Goal: Information Seeking & Learning: Learn about a topic

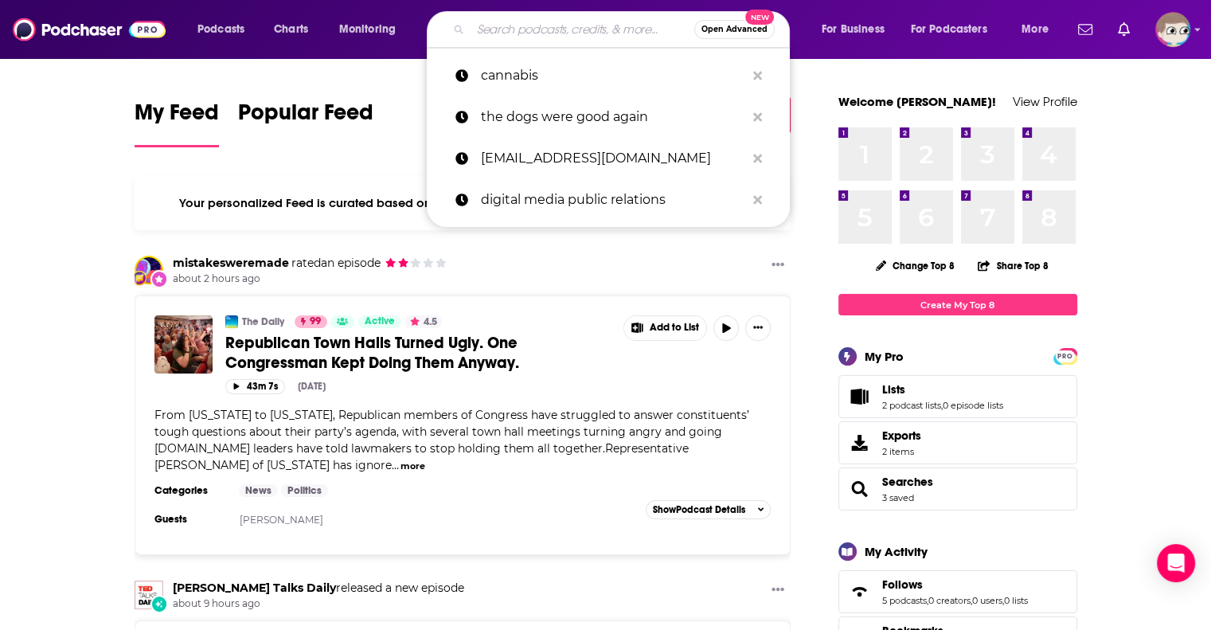
click at [538, 35] on input "Search podcasts, credits, & more..." at bounding box center [583, 29] width 224 height 25
click at [572, 37] on input "Search podcasts, credits, & more..." at bounding box center [583, 29] width 224 height 25
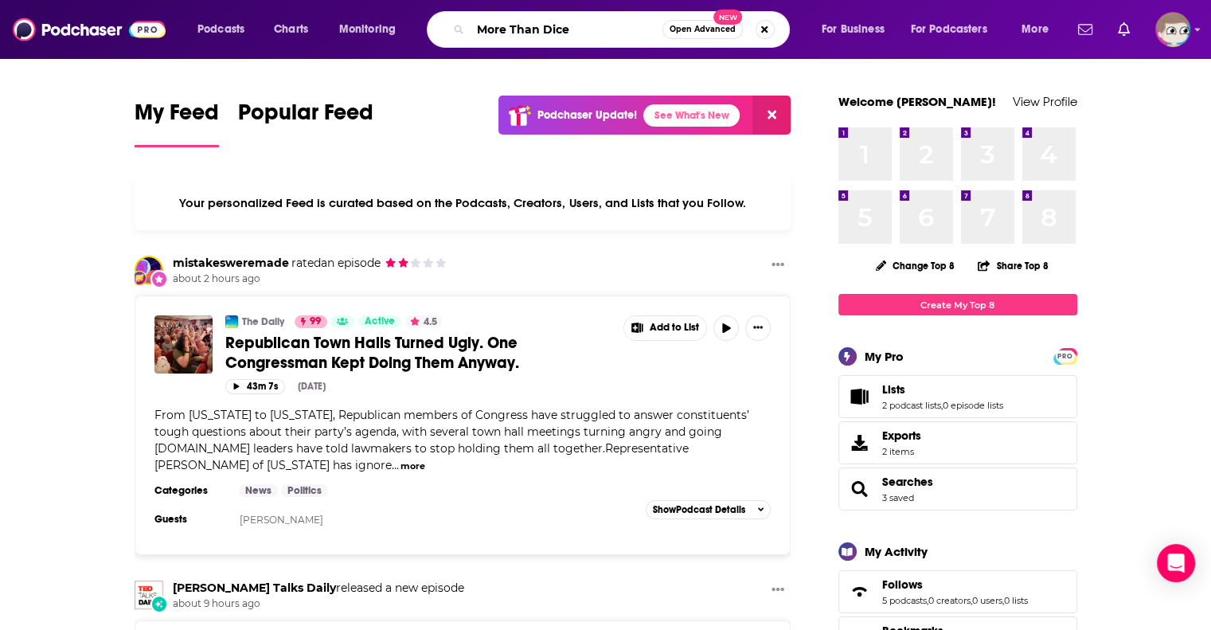
type input "More Than Dice"
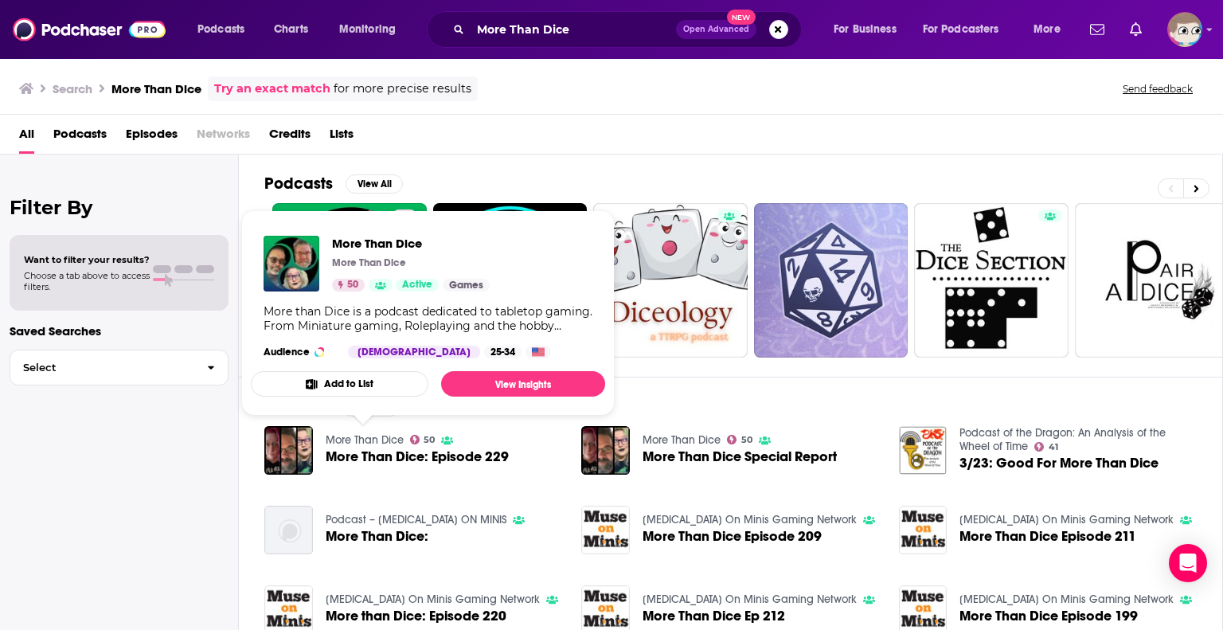
click at [682, 152] on div "All Podcasts Episodes Networks Credits Lists" at bounding box center [614, 137] width 1191 height 33
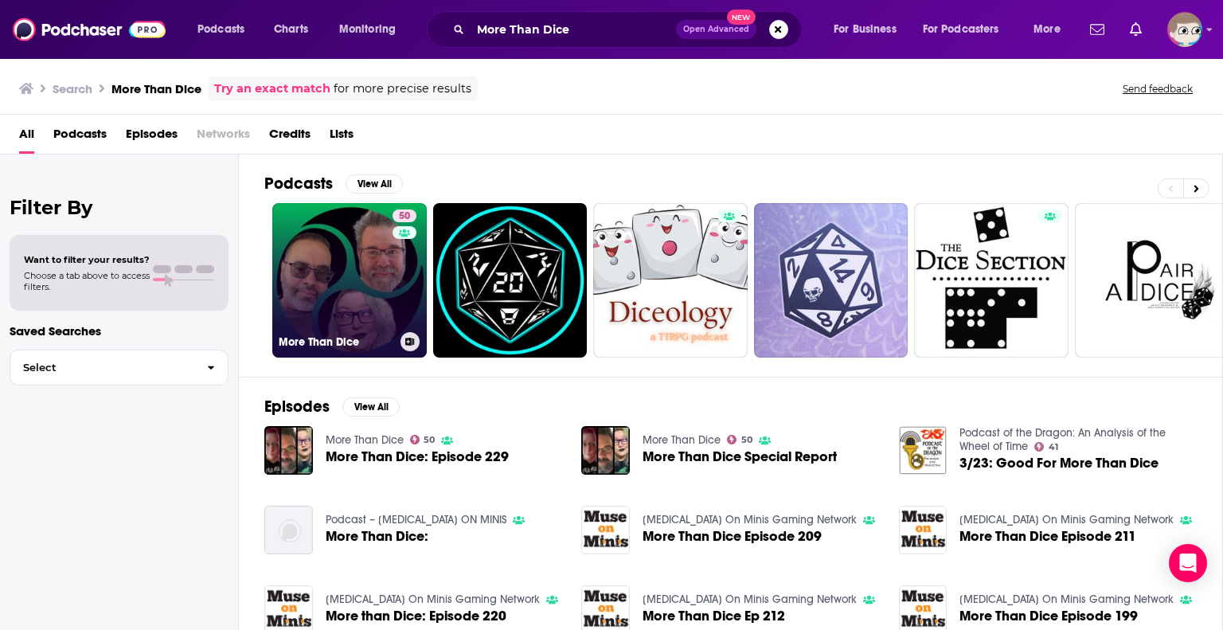
click at [330, 242] on link "50 More Than Dice" at bounding box center [349, 280] width 154 height 154
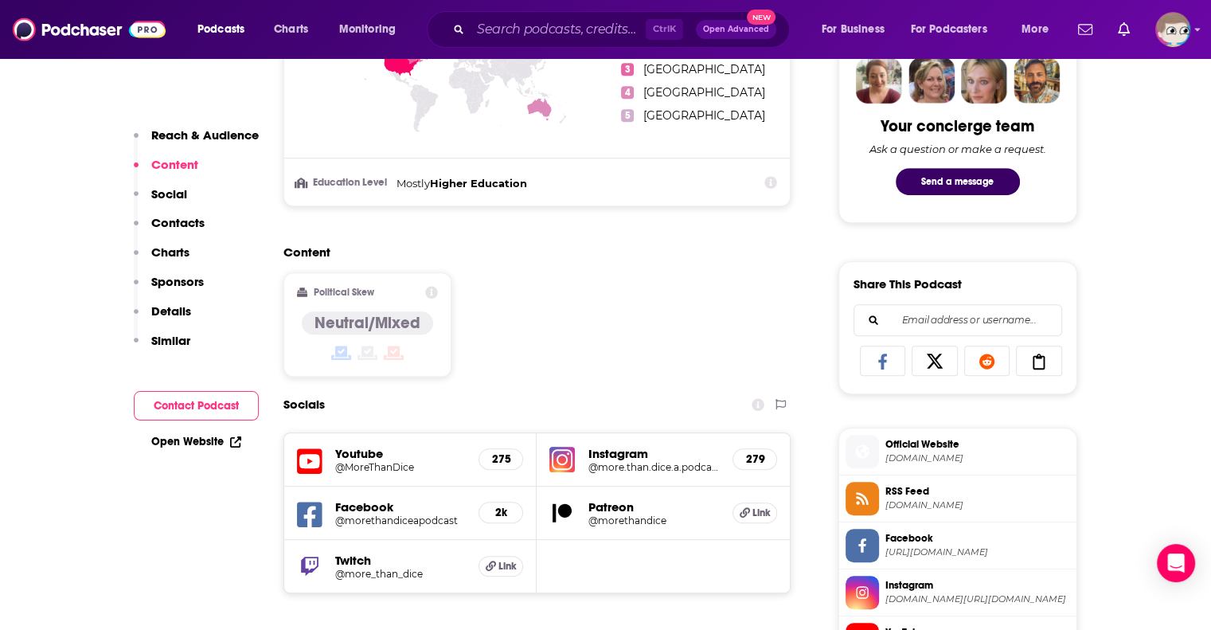
scroll to position [637, 0]
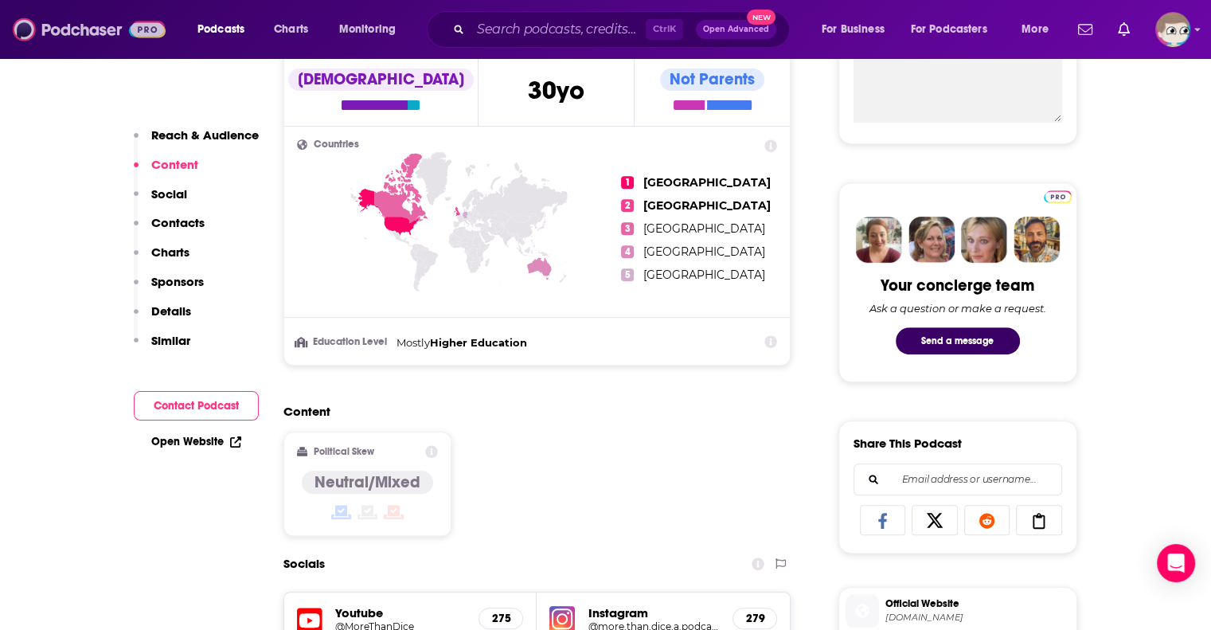
click at [75, 38] on img at bounding box center [89, 29] width 153 height 30
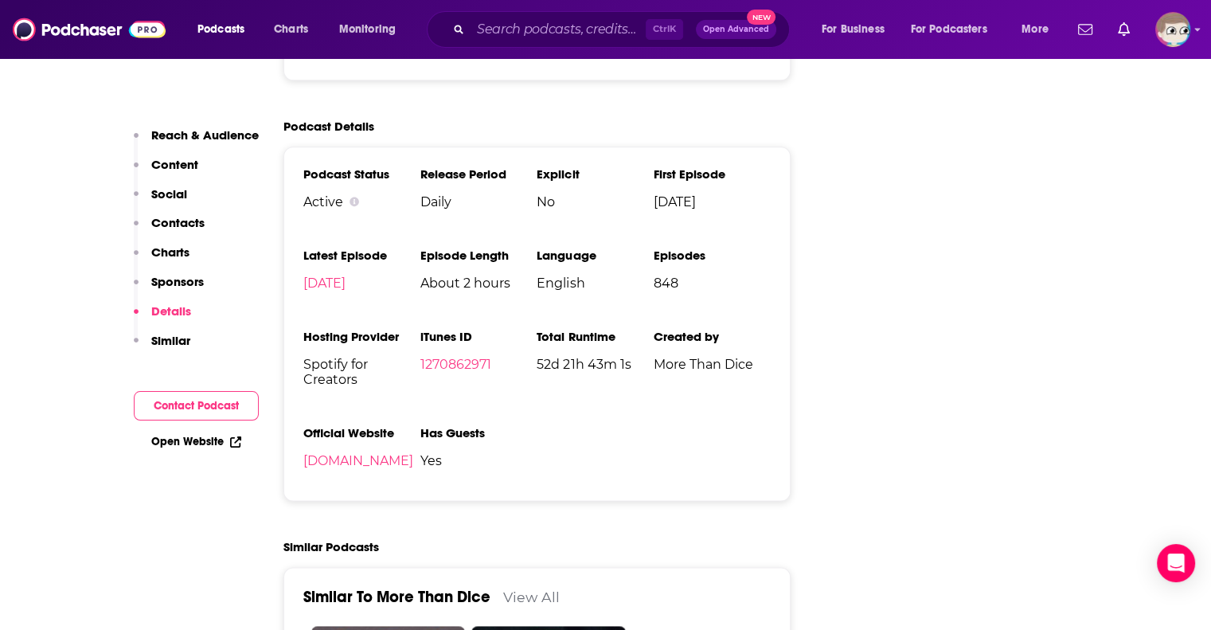
scroll to position [1911, 0]
